Goal: Task Accomplishment & Management: Complete application form

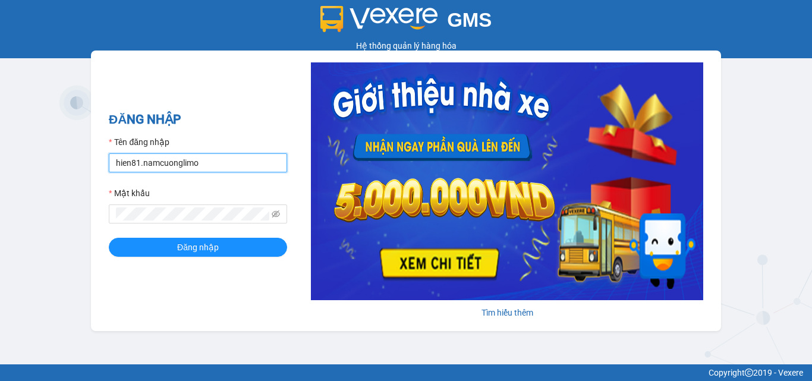
click at [220, 164] on input "hien81.namcuonglimo" at bounding box center [198, 162] width 178 height 19
click at [219, 158] on input "hien81.namcuonglimo" at bounding box center [198, 162] width 178 height 19
type input "h"
type input "ntpanh.namcuonglimo"
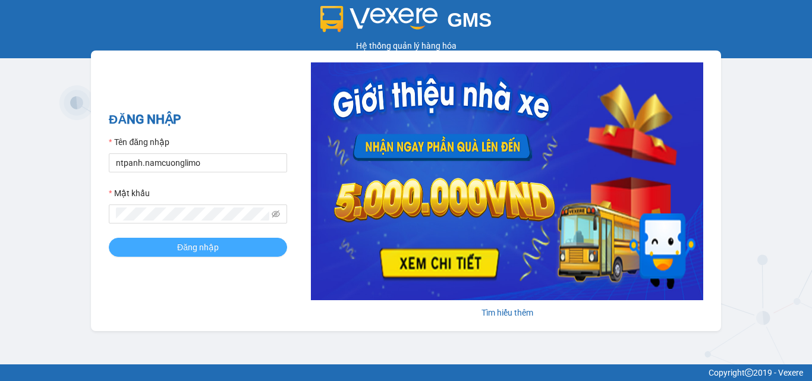
click at [222, 250] on button "Đăng nhập" at bounding box center [198, 247] width 178 height 19
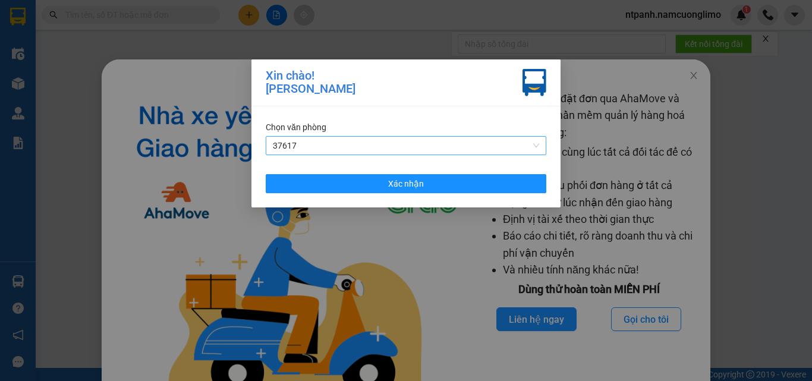
click at [385, 140] on span "37617" at bounding box center [406, 146] width 266 height 18
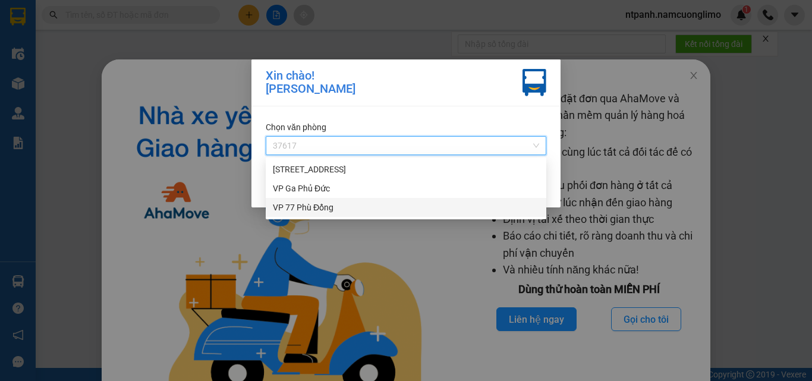
click at [311, 204] on div "VP 77 Phù Đổng" at bounding box center [406, 207] width 266 height 13
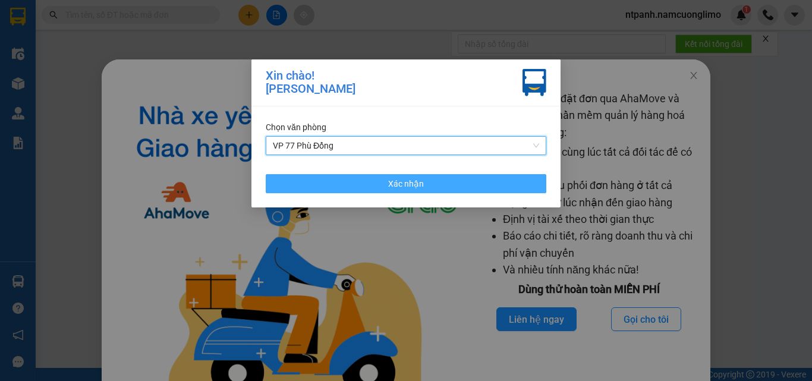
click at [422, 184] on span "Xác nhận" at bounding box center [406, 183] width 36 height 13
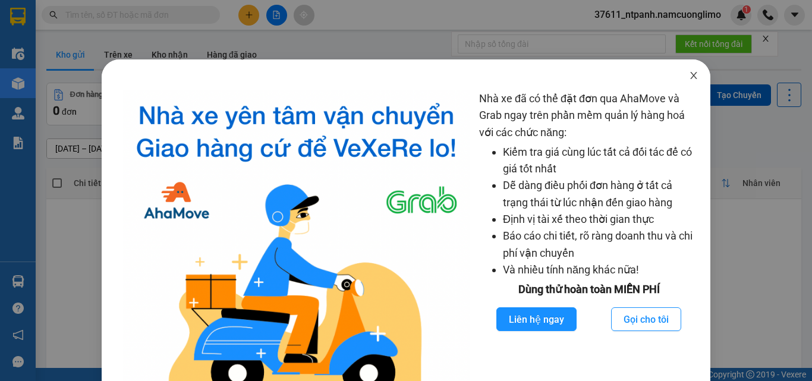
click at [689, 76] on icon "close" at bounding box center [694, 76] width 10 height 10
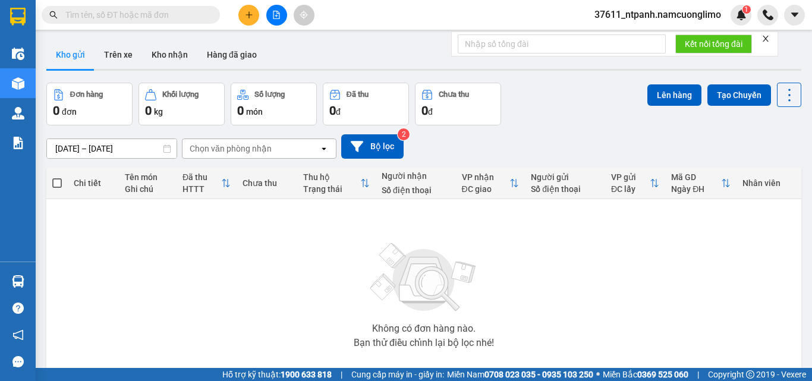
click at [768, 36] on icon "close" at bounding box center [766, 38] width 8 height 8
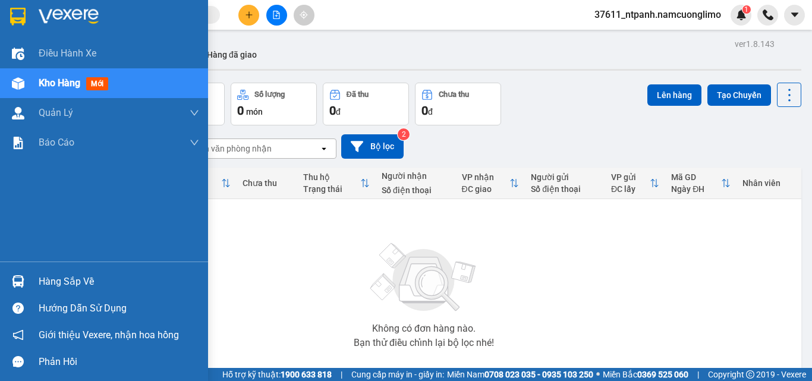
click at [83, 280] on div "Hàng sắp về" at bounding box center [119, 282] width 161 height 18
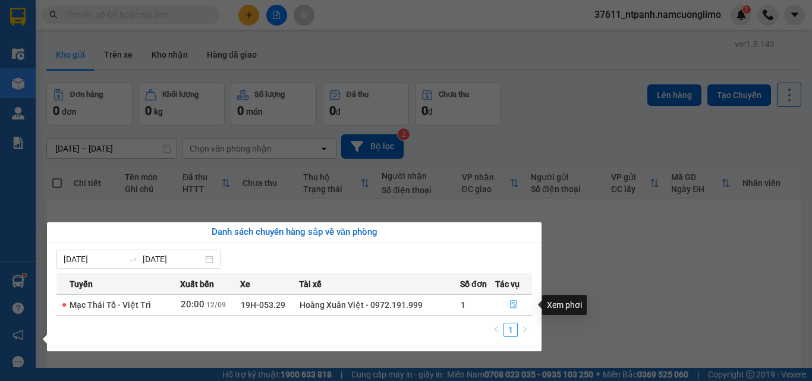
click at [516, 302] on icon "file-done" at bounding box center [513, 305] width 7 height 8
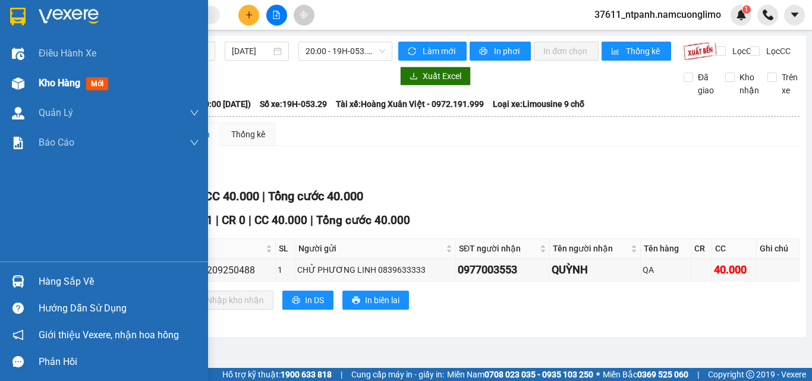
click at [51, 80] on span "Kho hàng" at bounding box center [60, 82] width 42 height 11
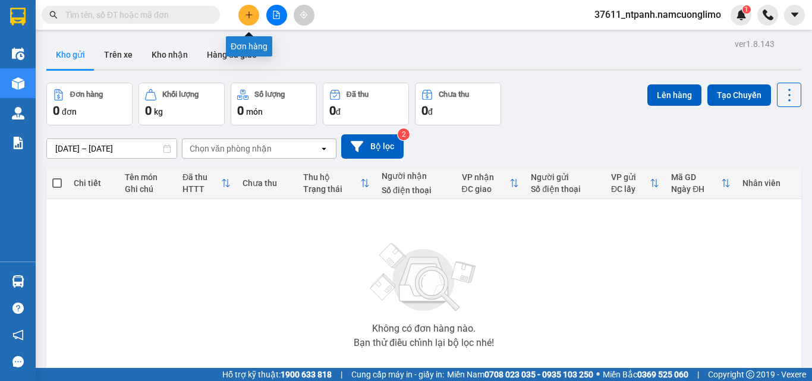
click at [246, 12] on icon "plus" at bounding box center [249, 15] width 8 height 8
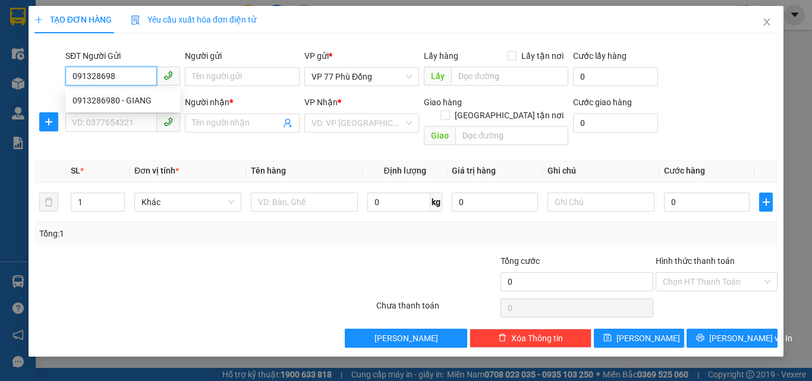
type input "0913286980"
click at [117, 102] on div "0913286980 - GIANG" at bounding box center [123, 100] width 101 height 13
type input "GIANG"
type input "0913286980"
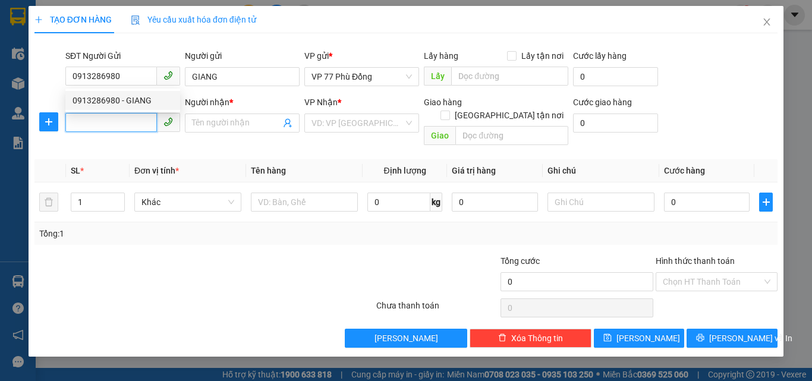
click at [118, 121] on input "SĐT Người Nhận *" at bounding box center [111, 122] width 92 height 19
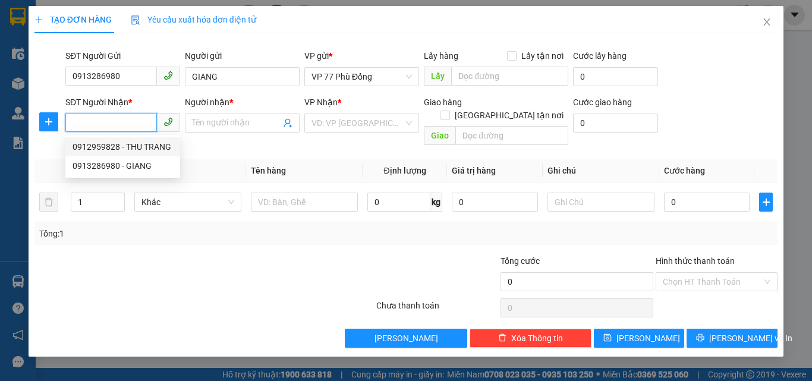
click at [118, 146] on div "0912959828 - THU TRANG" at bounding box center [123, 146] width 101 height 13
type input "0912959828"
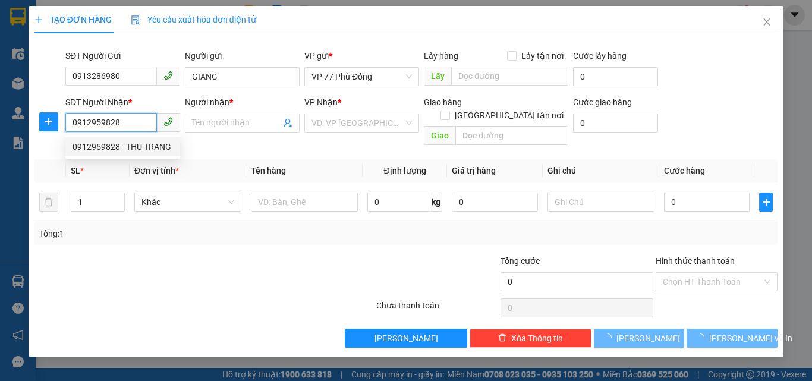
type input "THU TRANG"
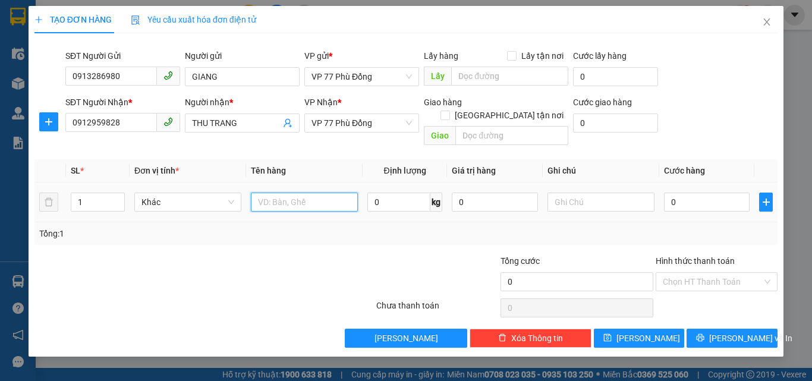
click at [287, 194] on input "text" at bounding box center [304, 202] width 107 height 19
click at [380, 124] on span "VP 77 Phù Đổng" at bounding box center [362, 123] width 101 height 18
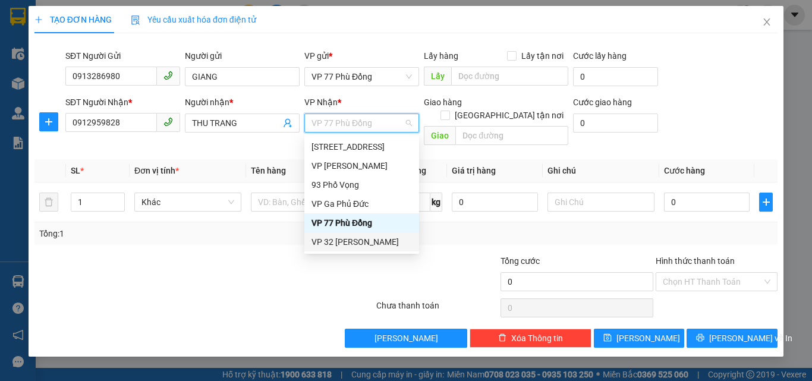
click at [350, 242] on div "VP 32 Mạc Thái Tổ" at bounding box center [362, 242] width 101 height 13
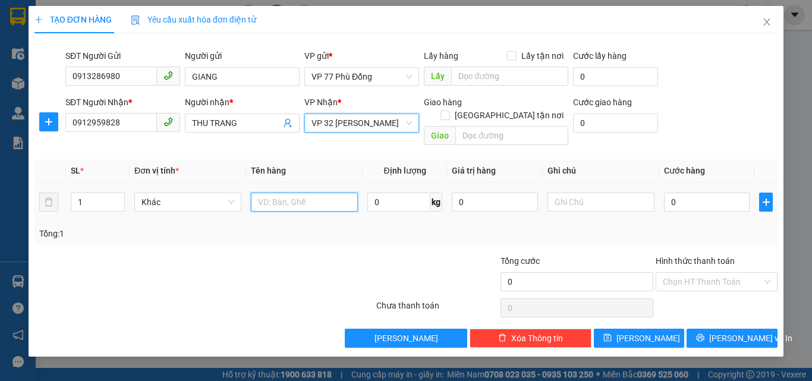
click at [292, 193] on input "text" at bounding box center [304, 202] width 107 height 19
type input "t"
type input "TP"
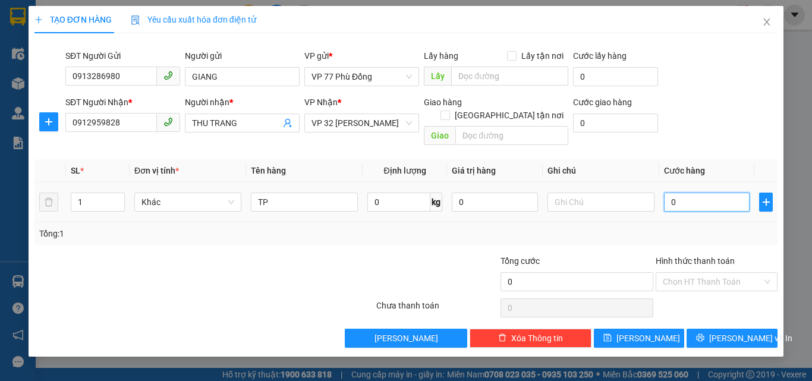
click at [718, 197] on input "0" at bounding box center [707, 202] width 86 height 19
type input "3"
type input "30"
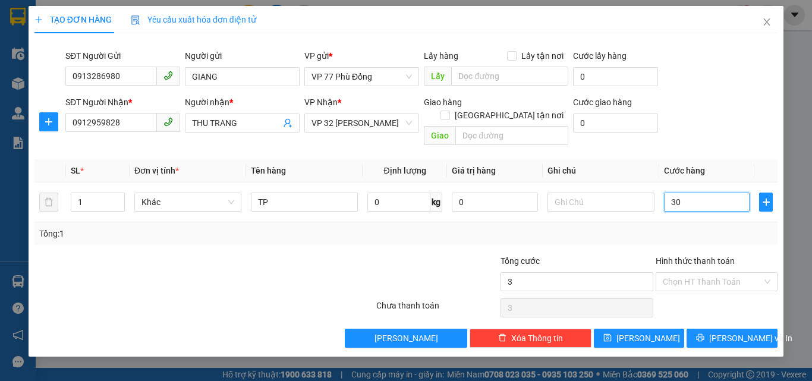
type input "30"
type input "30.000"
click at [688, 273] on input "Hình thức thanh toán" at bounding box center [712, 282] width 99 height 18
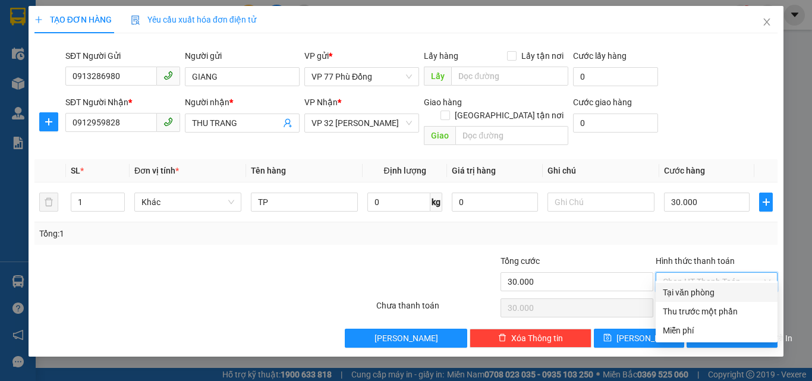
click at [700, 292] on div "Tại văn phòng" at bounding box center [717, 292] width 108 height 13
type input "0"
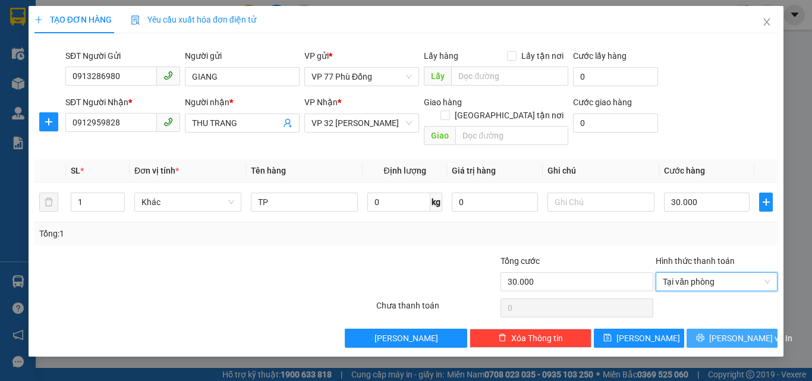
click at [739, 332] on span "Lưu và In" at bounding box center [751, 338] width 83 height 13
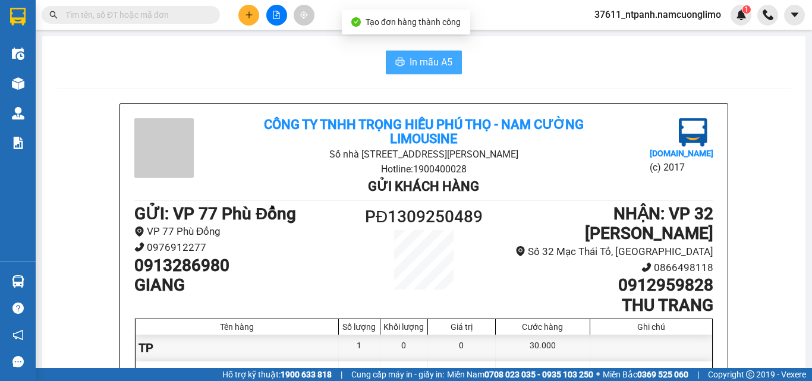
click at [397, 59] on icon "printer" at bounding box center [400, 62] width 9 height 8
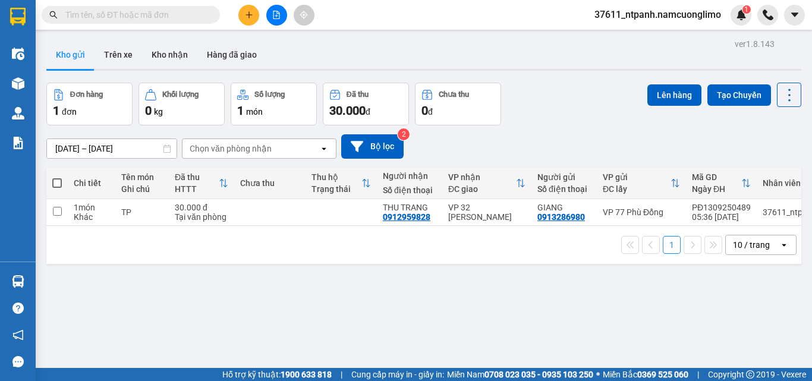
click at [54, 184] on span at bounding box center [57, 183] width 10 height 10
click at [57, 177] on input "checkbox" at bounding box center [57, 177] width 0 height 0
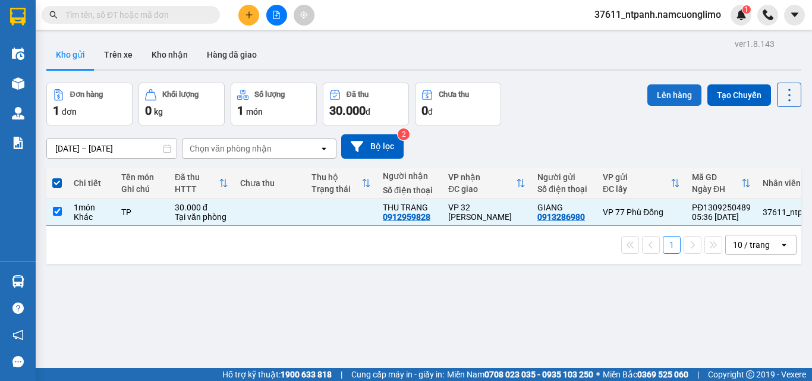
click at [652, 88] on button "Lên hàng" at bounding box center [675, 94] width 54 height 21
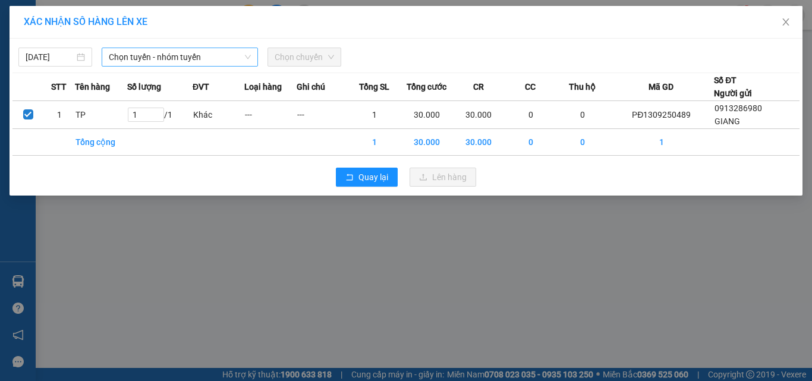
click at [171, 55] on span "Chọn tuyến - nhóm tuyến" at bounding box center [180, 57] width 142 height 18
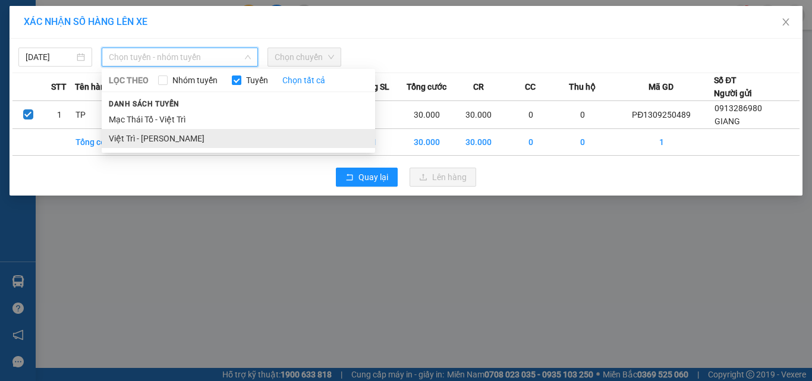
click at [134, 136] on li "Việt Trì - Mạc Thái Tổ" at bounding box center [239, 138] width 274 height 19
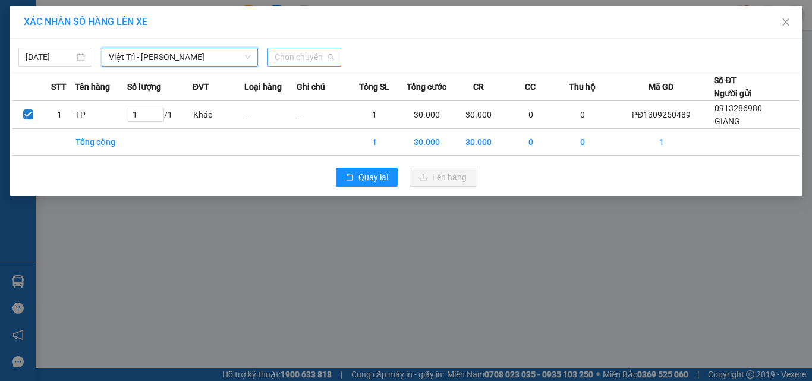
click at [331, 56] on span "Chọn chuyến" at bounding box center [304, 57] width 59 height 18
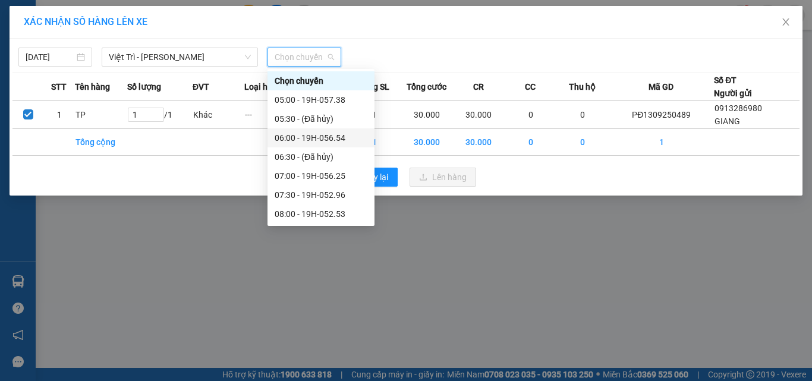
click at [337, 137] on div "06:00 - 19H-056.54" at bounding box center [321, 137] width 93 height 13
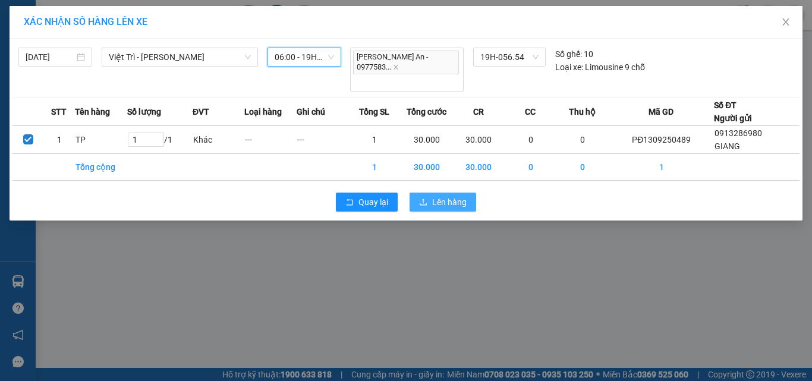
click at [443, 196] on span "Lên hàng" at bounding box center [449, 202] width 34 height 13
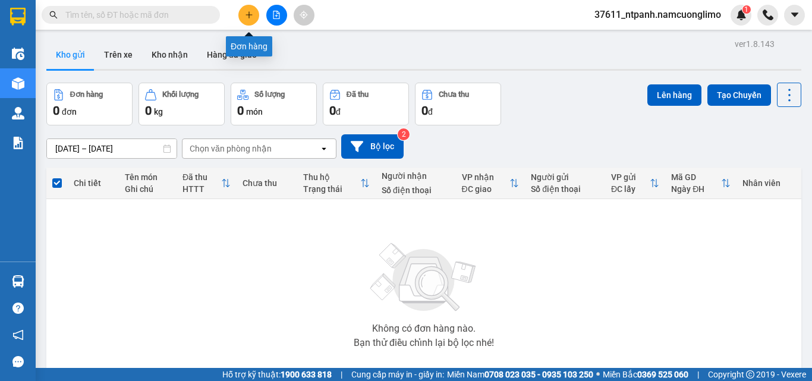
click at [254, 14] on button at bounding box center [248, 15] width 21 height 21
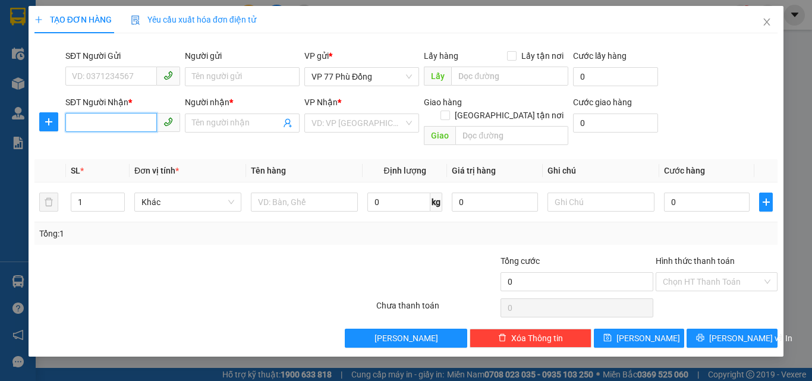
click at [108, 121] on input "SĐT Người Nhận *" at bounding box center [111, 122] width 92 height 19
click at [115, 76] on input "SĐT Người Gửi" at bounding box center [111, 76] width 92 height 19
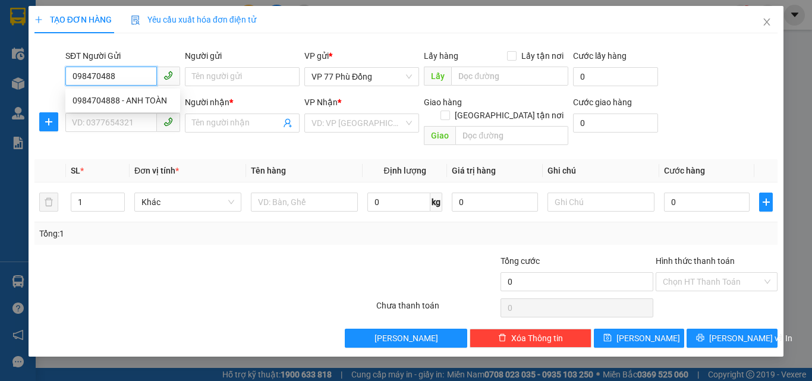
type input "0984704888"
click at [143, 99] on div "0984704888 - ANH TOÀN" at bounding box center [123, 100] width 101 height 13
type input "ANH TOÀN"
type input "0984704888"
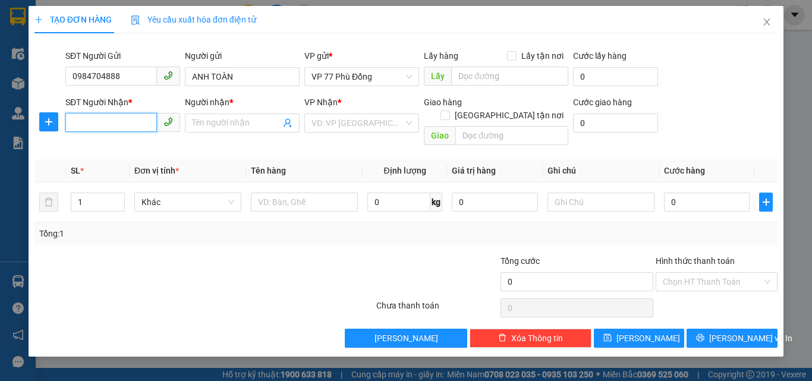
click at [118, 125] on input "SĐT Người Nhận *" at bounding box center [111, 122] width 92 height 19
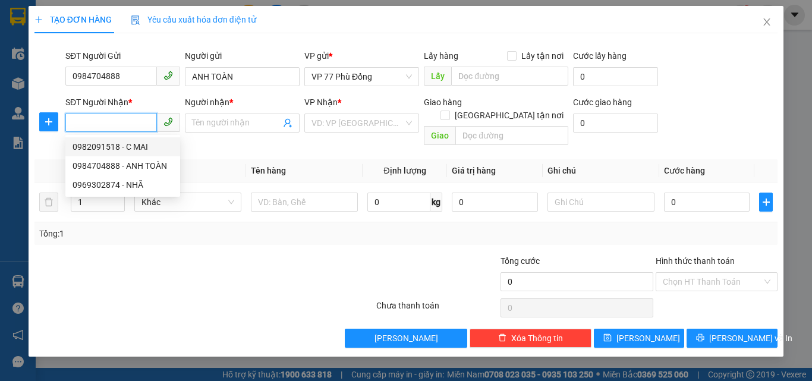
click at [112, 149] on div "0982091518 - C MAI" at bounding box center [123, 146] width 101 height 13
type input "0982091518"
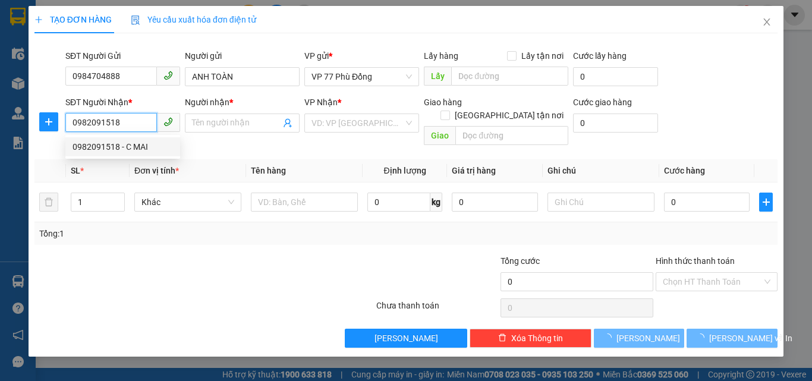
type input "C MAI"
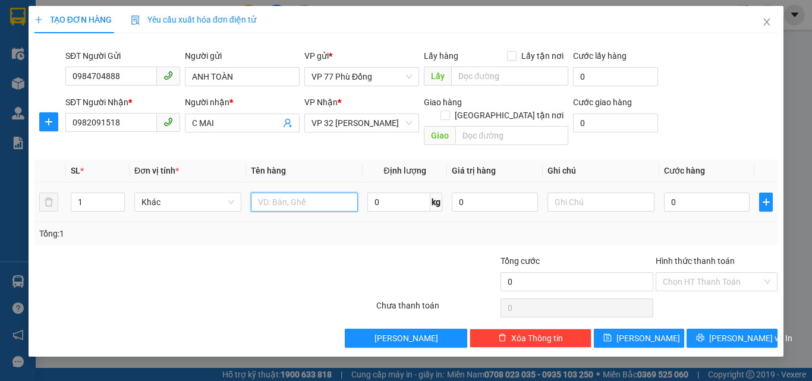
click at [299, 194] on input "text" at bounding box center [304, 202] width 107 height 19
type input "VỢT"
click at [713, 193] on input "0" at bounding box center [707, 202] width 86 height 19
type input "4"
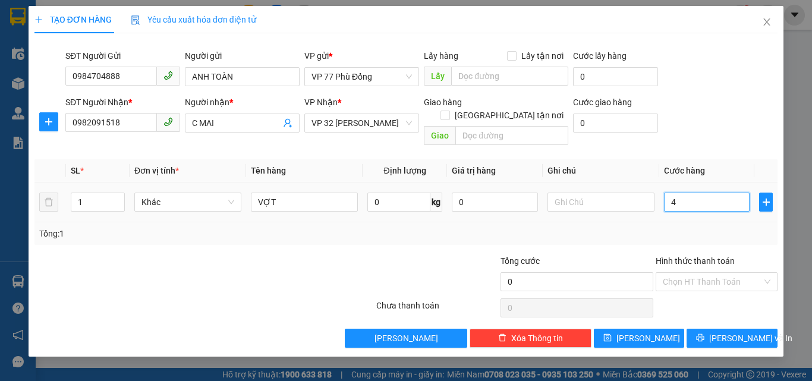
type input "4"
type input "40"
type input "40.000"
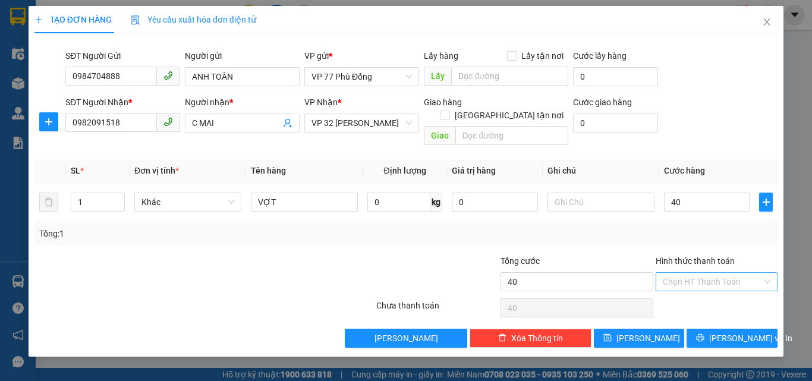
type input "40.000"
click at [702, 273] on input "Hình thức thanh toán" at bounding box center [712, 282] width 99 height 18
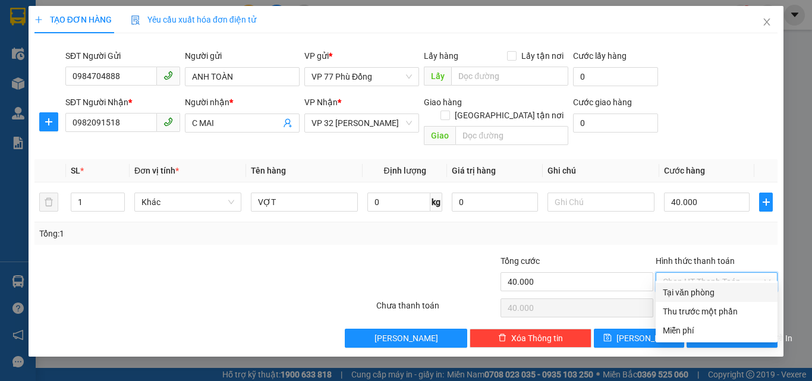
click at [688, 293] on div "Tại văn phòng" at bounding box center [717, 292] width 108 height 13
type input "0"
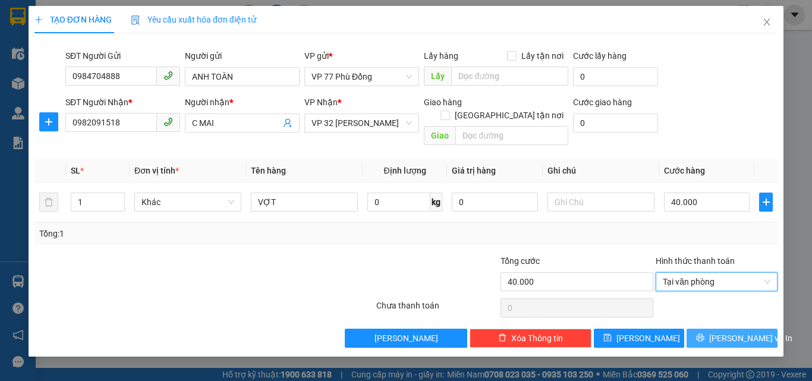
click at [733, 332] on span "Lưu và In" at bounding box center [751, 338] width 83 height 13
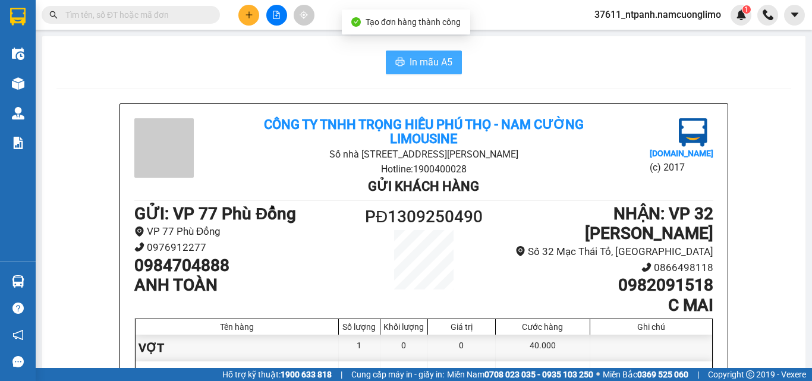
click at [426, 67] on span "In mẫu A5" at bounding box center [431, 62] width 43 height 15
